Goal: Transaction & Acquisition: Purchase product/service

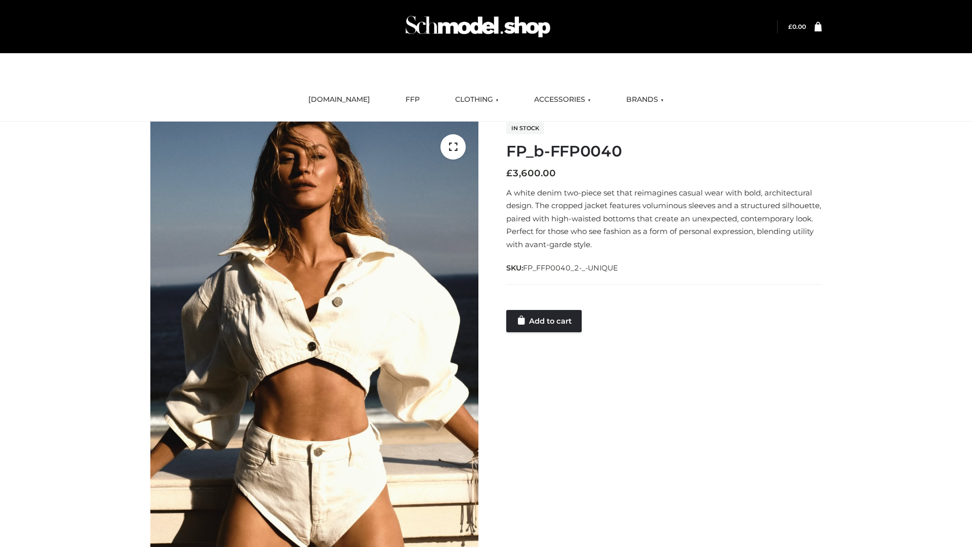
click at [545, 320] on link "Add to cart" at bounding box center [543, 321] width 75 height 22
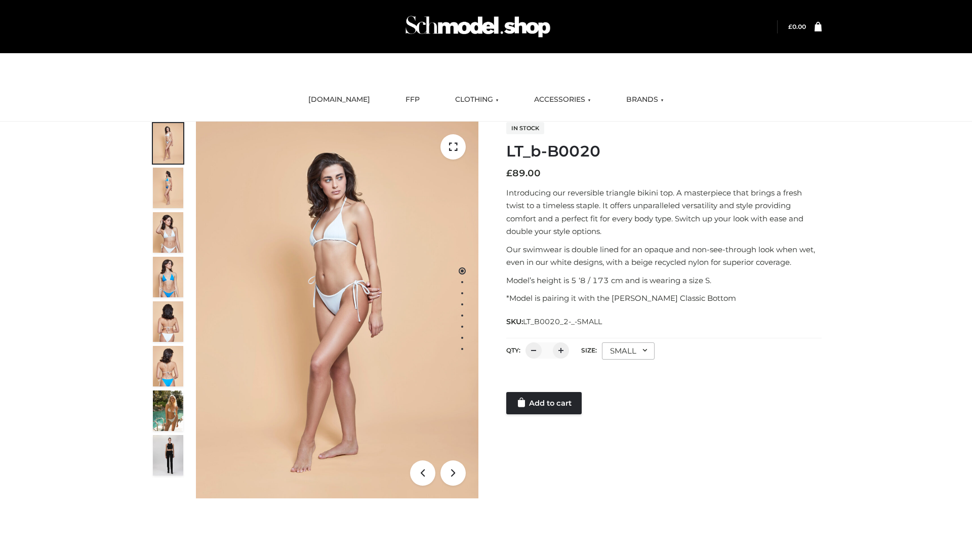
click at [545, 403] on link "Add to cart" at bounding box center [543, 403] width 75 height 22
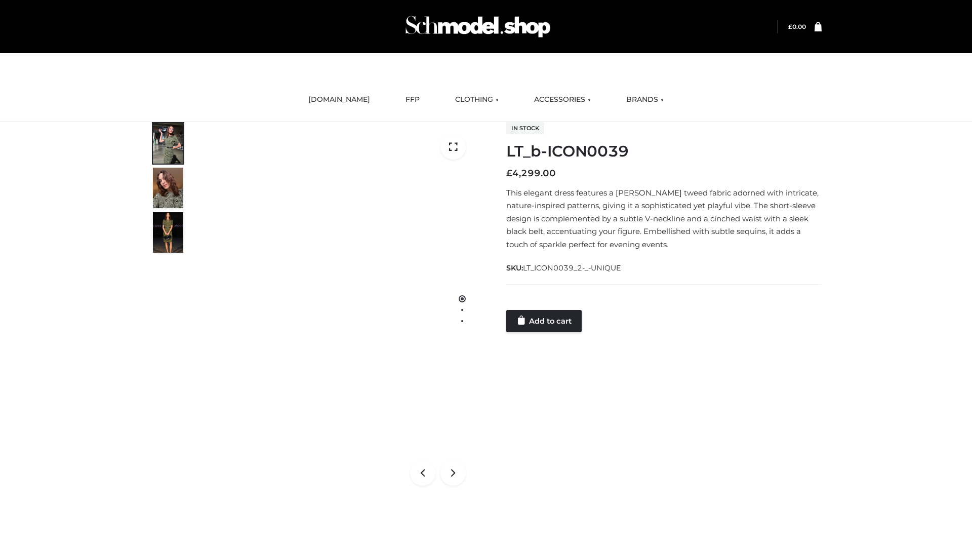
click at [545, 320] on link "Add to cart" at bounding box center [543, 321] width 75 height 22
